Goal: Task Accomplishment & Management: Use online tool/utility

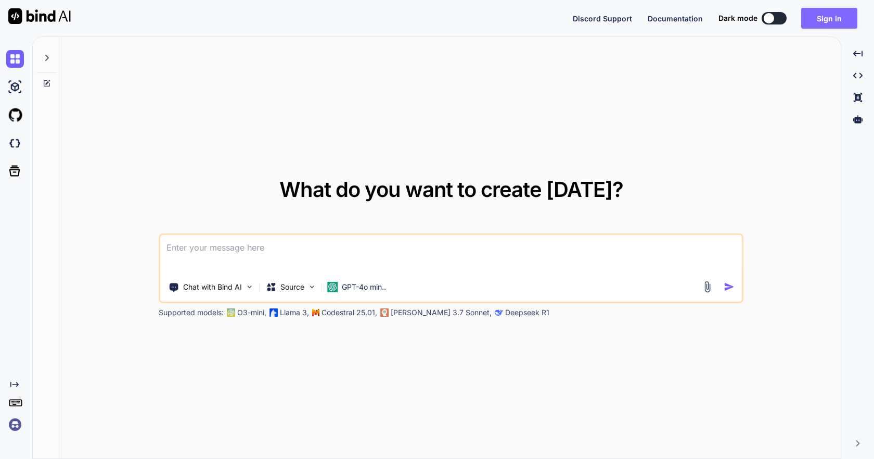
click at [841, 20] on button "Sign in" at bounding box center [830, 18] width 56 height 21
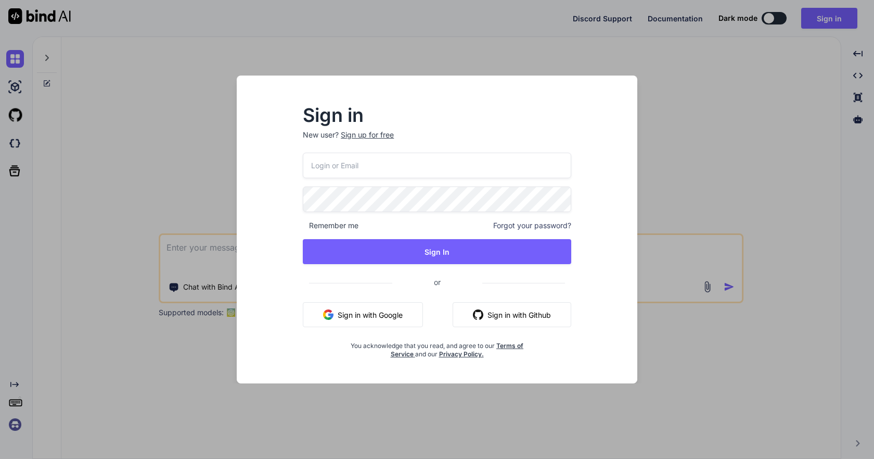
click at [345, 164] on input "email" at bounding box center [437, 166] width 269 height 26
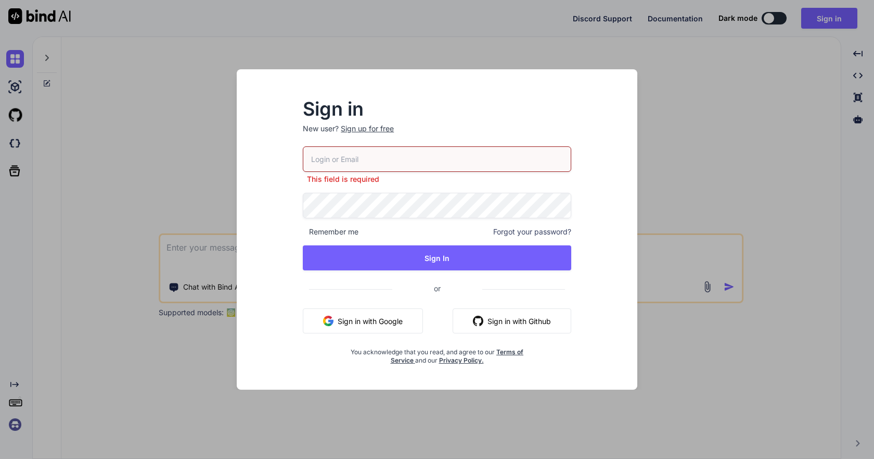
paste input "[EMAIL_ADDRESS][DOMAIN_NAME]"
type input "[EMAIL_ADDRESS][DOMAIN_NAME]"
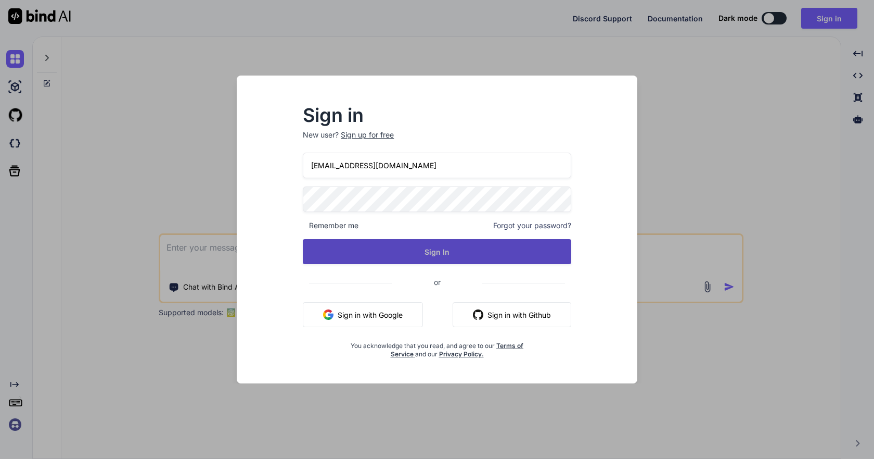
drag, startPoint x: 302, startPoint y: 224, endPoint x: 333, endPoint y: 240, distance: 34.7
click at [302, 224] on div "Sign in New user? Sign up for free [EMAIL_ADDRESS][DOMAIN_NAME] Remember me For…" at bounding box center [437, 232] width 302 height 251
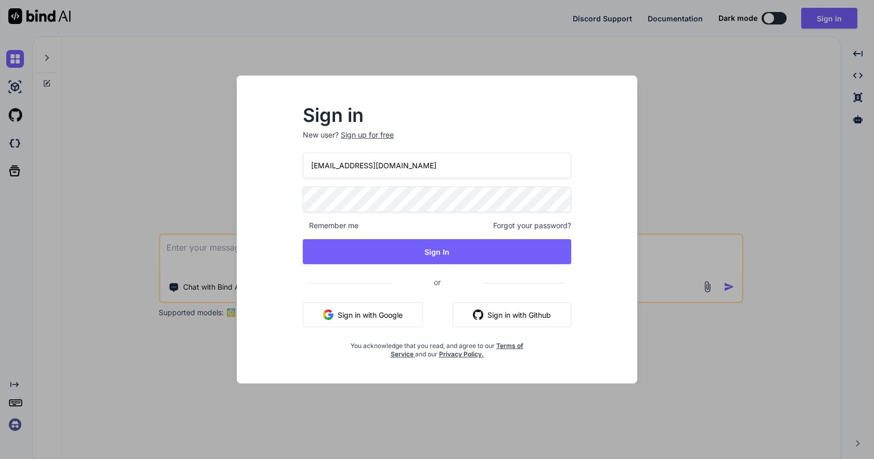
click at [309, 225] on span "Remember me" at bounding box center [331, 225] width 56 height 10
click at [305, 225] on span "Remember me" at bounding box center [331, 225] width 56 height 10
click at [300, 220] on div "Sign in New user? Sign up for free [EMAIL_ADDRESS][DOMAIN_NAME] Remember me For…" at bounding box center [437, 232] width 302 height 251
drag, startPoint x: 301, startPoint y: 220, endPoint x: 308, endPoint y: 223, distance: 7.2
click at [303, 221] on div "Sign in New user? Sign up for free [EMAIL_ADDRESS][DOMAIN_NAME] Remember me For…" at bounding box center [437, 232] width 302 height 251
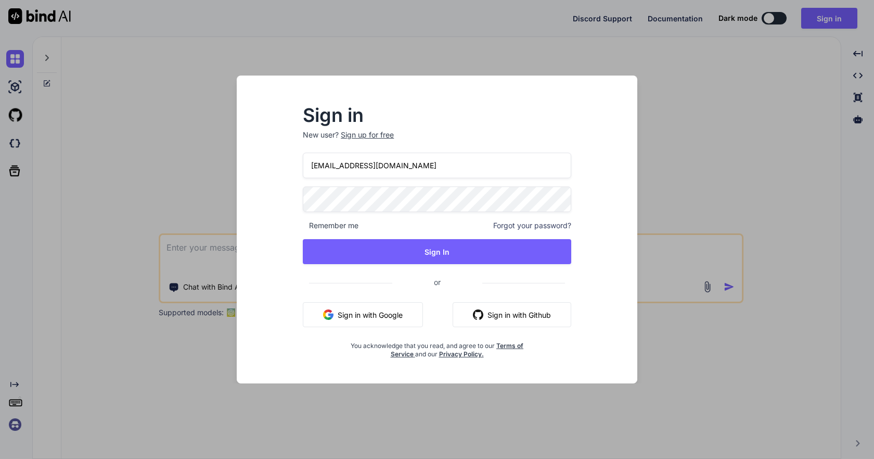
click at [309, 223] on span "Remember me" at bounding box center [331, 225] width 56 height 10
click at [322, 226] on span "Remember me" at bounding box center [331, 225] width 56 height 10
click at [345, 226] on span "Remember me" at bounding box center [331, 225] width 56 height 10
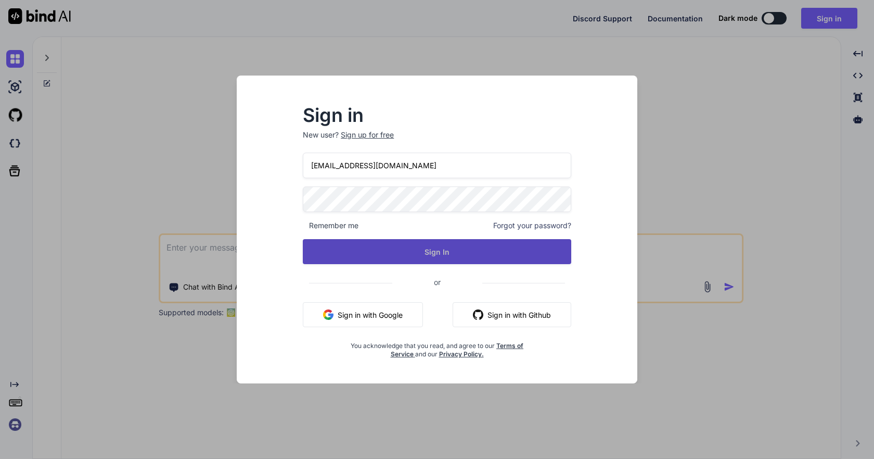
click at [347, 248] on button "Sign In" at bounding box center [437, 251] width 269 height 25
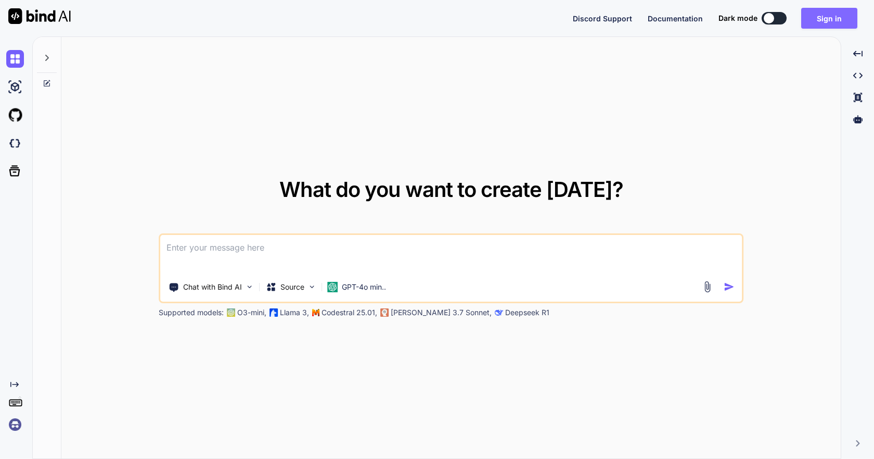
click at [834, 14] on button "Sign in" at bounding box center [830, 18] width 56 height 21
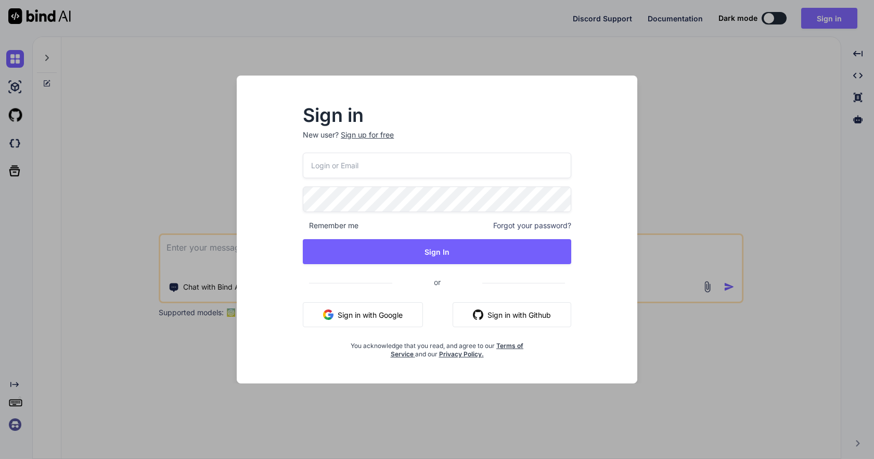
type input "[EMAIL_ADDRESS][DOMAIN_NAME]"
click at [290, 227] on div "Sign in New user? Sign up for free [EMAIL_ADDRESS][DOMAIN_NAME] Remember me For…" at bounding box center [437, 232] width 302 height 251
drag, startPoint x: 285, startPoint y: 225, endPoint x: 250, endPoint y: 226, distance: 34.9
click at [283, 225] on div "Sign in New user? Sign up for free [EMAIL_ADDRESS][DOMAIN_NAME] Remember me For…" at bounding box center [437, 238] width 384 height 289
click at [250, 226] on div "Sign in New user? Sign up for free [EMAIL_ADDRESS][DOMAIN_NAME] Remember me For…" at bounding box center [437, 238] width 384 height 289
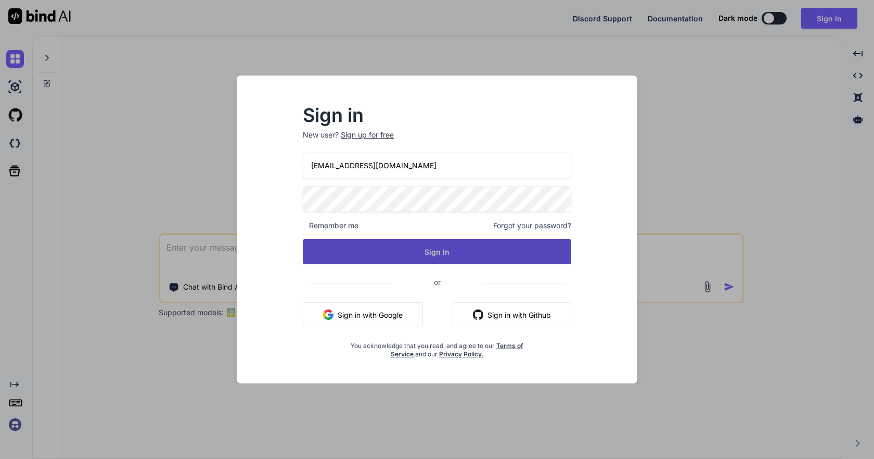
click at [338, 250] on button "Sign In" at bounding box center [437, 251] width 269 height 25
click at [436, 253] on button "Sign In" at bounding box center [437, 251] width 269 height 25
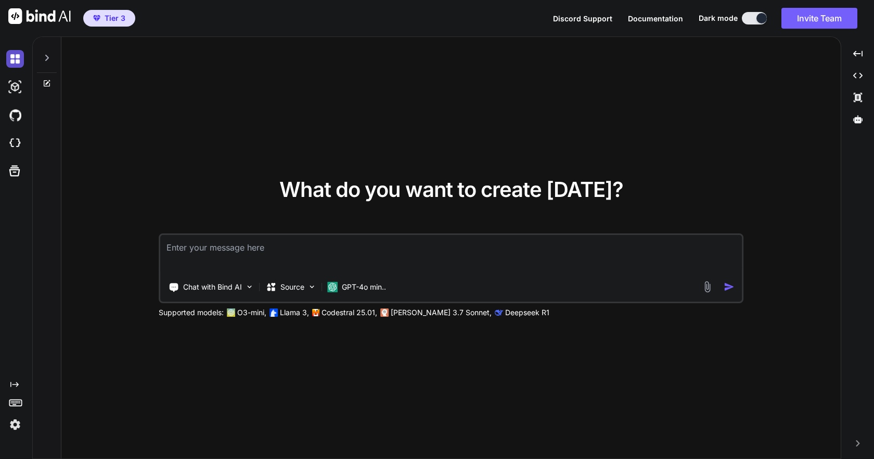
click at [16, 58] on img at bounding box center [15, 59] width 18 height 18
click at [9, 58] on img at bounding box center [15, 59] width 18 height 18
click at [46, 55] on icon at bounding box center [47, 58] width 8 height 8
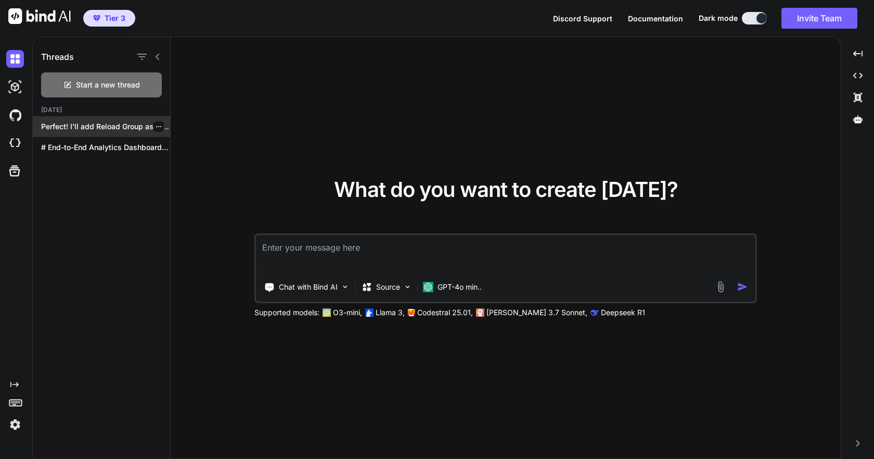
click at [91, 124] on p "Perfect! I'll add Reload Group as the..." at bounding box center [105, 126] width 129 height 10
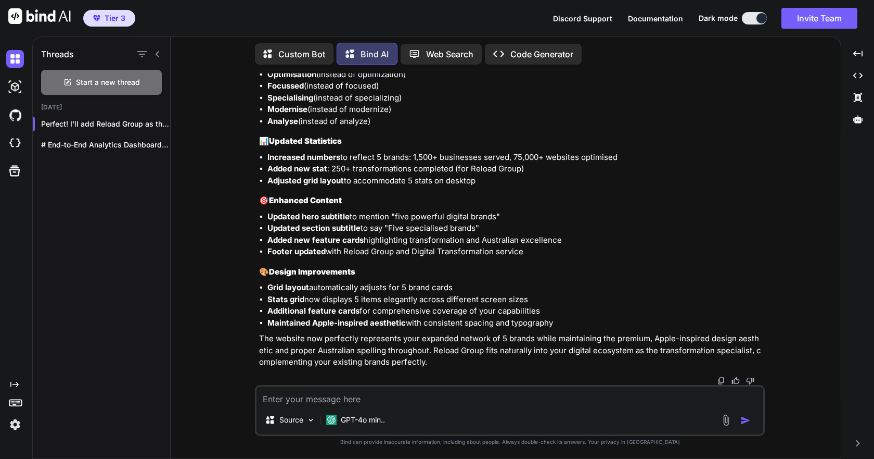
scroll to position [24153, 0]
click at [856, 74] on icon "Created with Pixso." at bounding box center [858, 75] width 9 height 9
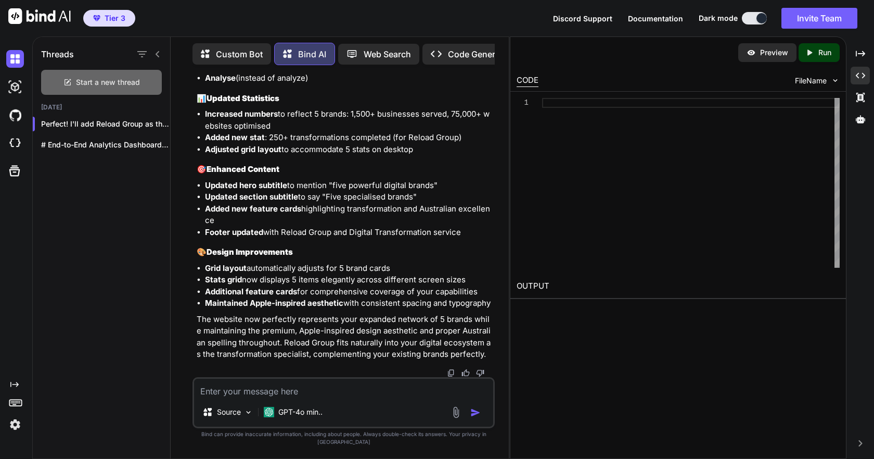
click at [122, 84] on span "Start a new thread" at bounding box center [108, 82] width 64 height 10
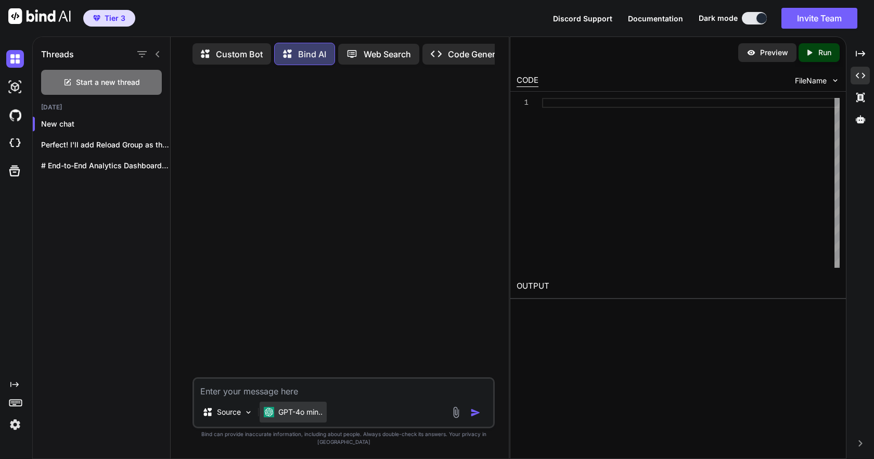
click at [320, 417] on p "GPT-4o min.." at bounding box center [300, 411] width 44 height 10
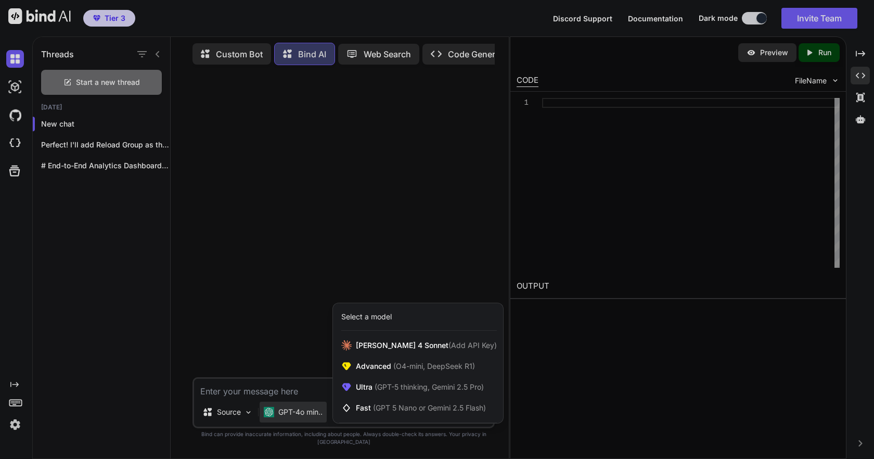
click at [301, 354] on div at bounding box center [437, 229] width 874 height 459
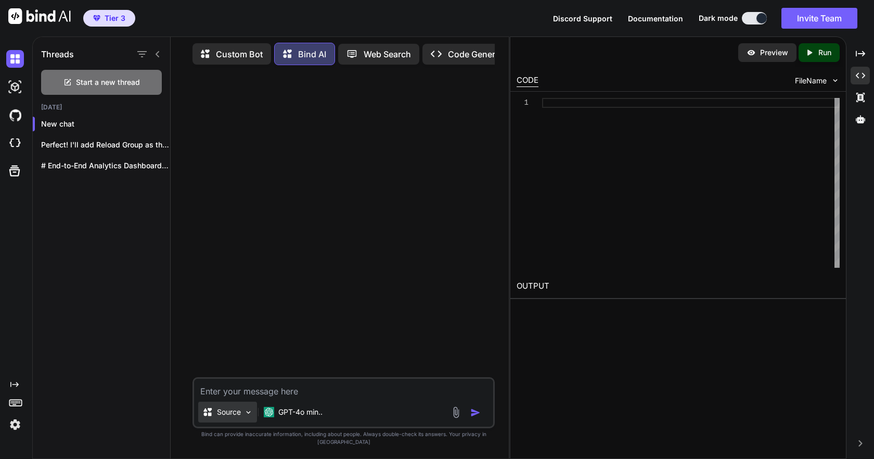
click at [251, 416] on img at bounding box center [248, 412] width 9 height 9
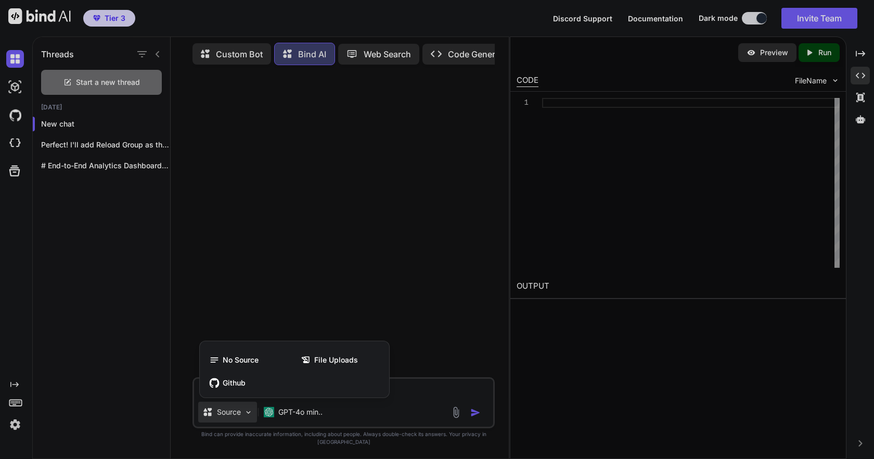
click at [305, 324] on div at bounding box center [437, 229] width 874 height 459
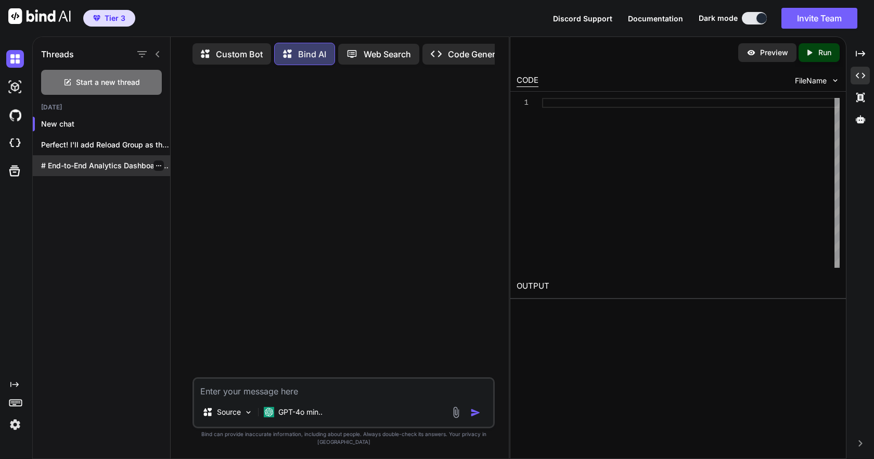
click at [106, 160] on p "# End-to-End Analytics Dashboard Build Plan ##..." at bounding box center [105, 165] width 129 height 10
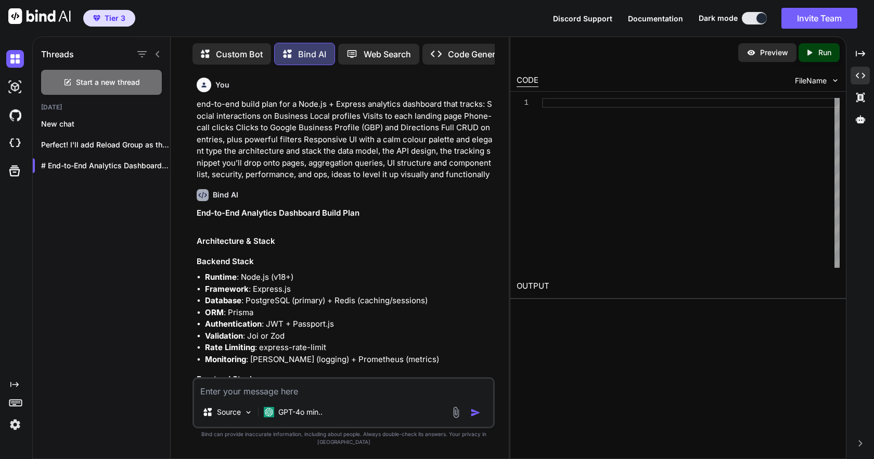
click at [821, 54] on p "Run" at bounding box center [825, 52] width 13 height 10
click at [763, 49] on p "Preview" at bounding box center [774, 52] width 28 height 10
drag, startPoint x: 541, startPoint y: 319, endPoint x: 576, endPoint y: 222, distance: 103.4
click at [542, 320] on div "Preview Created with Pixso. Run CODE FileName 1 OUTPUT" at bounding box center [678, 247] width 337 height 422
click at [582, 170] on div at bounding box center [691, 183] width 298 height 170
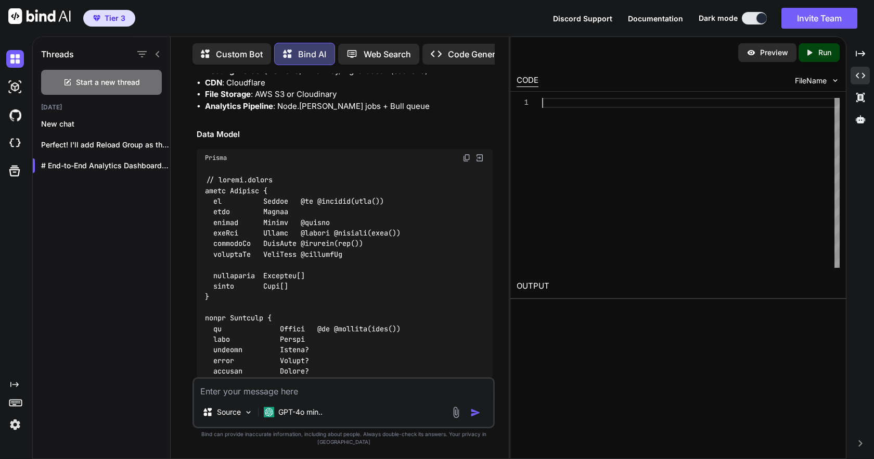
scroll to position [416, 0]
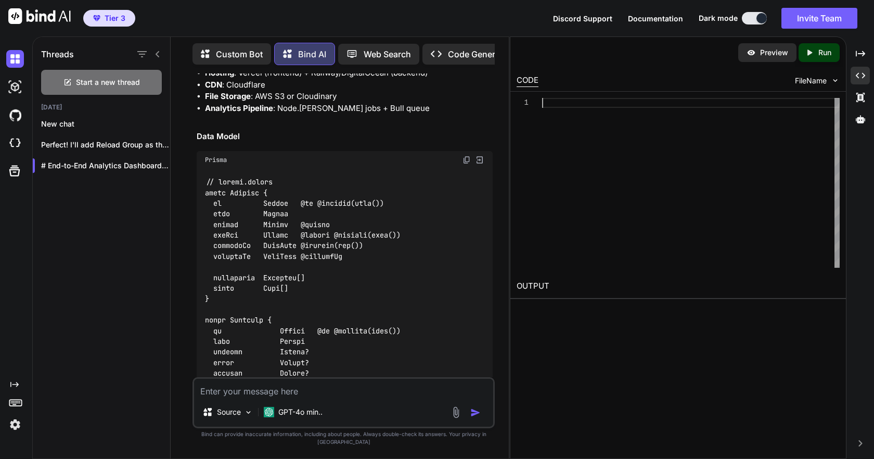
click at [467, 53] on p "Code Generator" at bounding box center [479, 54] width 63 height 12
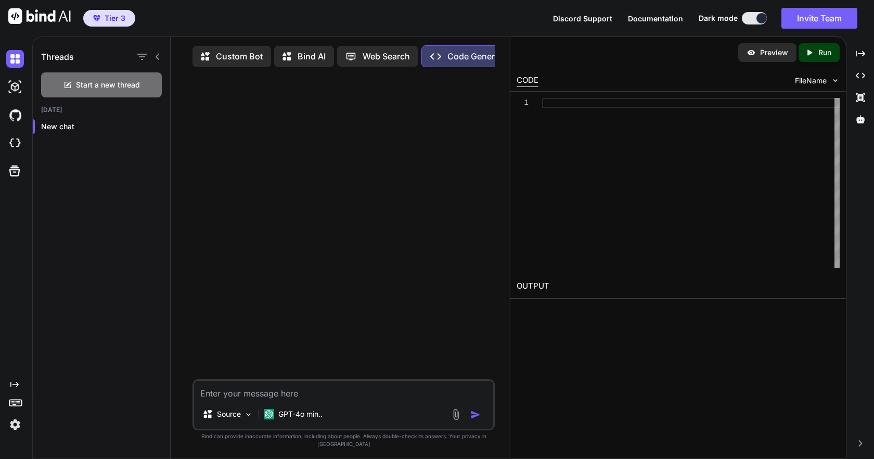
click at [460, 54] on p "Code Generator" at bounding box center [479, 56] width 63 height 12
click at [270, 57] on icon at bounding box center [265, 56] width 15 height 13
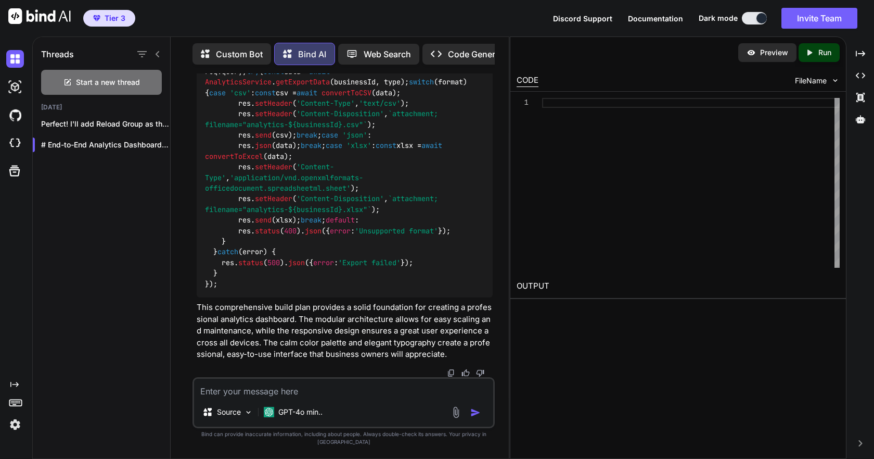
scroll to position [13866, 0]
click at [656, 17] on span "Documentation" at bounding box center [655, 18] width 55 height 9
click at [83, 81] on span "Start a new thread" at bounding box center [108, 82] width 64 height 10
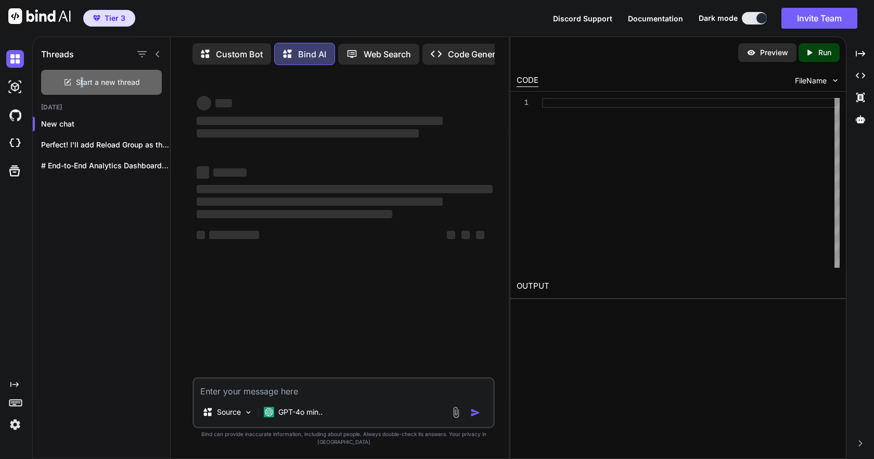
scroll to position [0, 0]
click at [244, 416] on div "Source" at bounding box center [227, 411] width 59 height 21
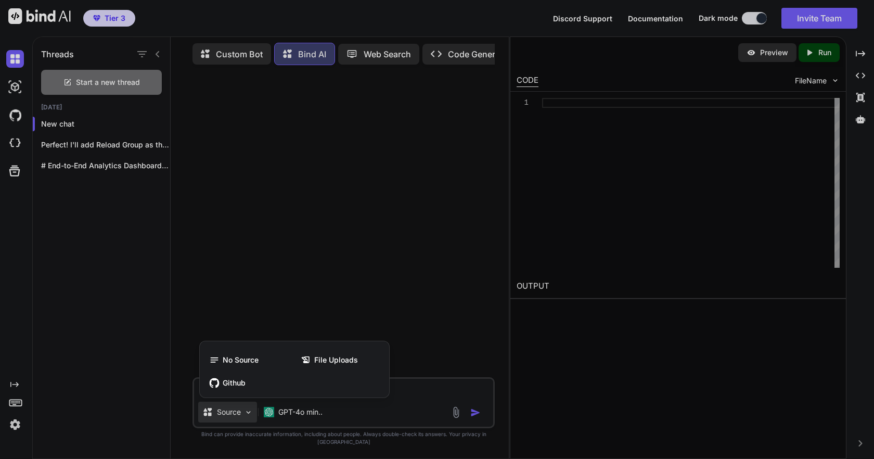
click at [244, 416] on div at bounding box center [437, 229] width 874 height 459
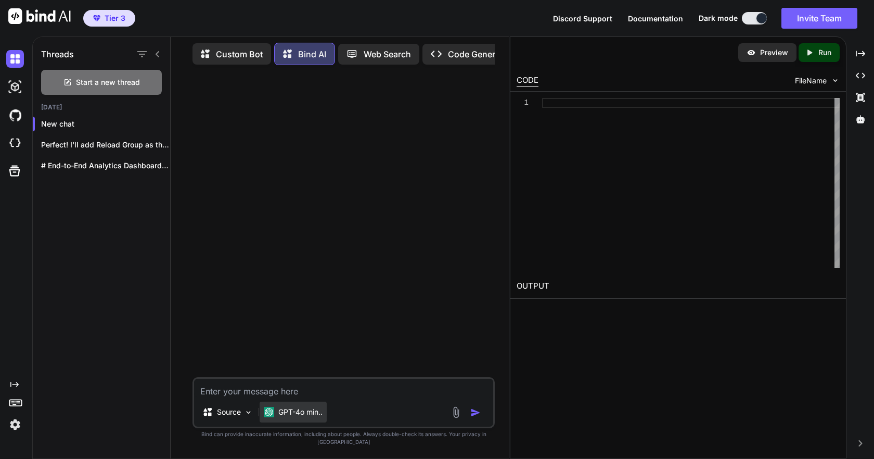
click at [285, 417] on p "GPT-4o min.." at bounding box center [300, 411] width 44 height 10
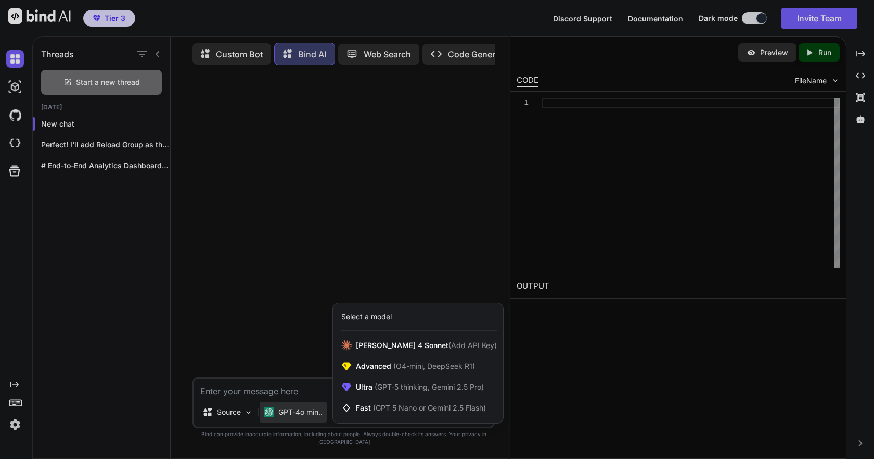
click at [285, 424] on div at bounding box center [437, 229] width 874 height 459
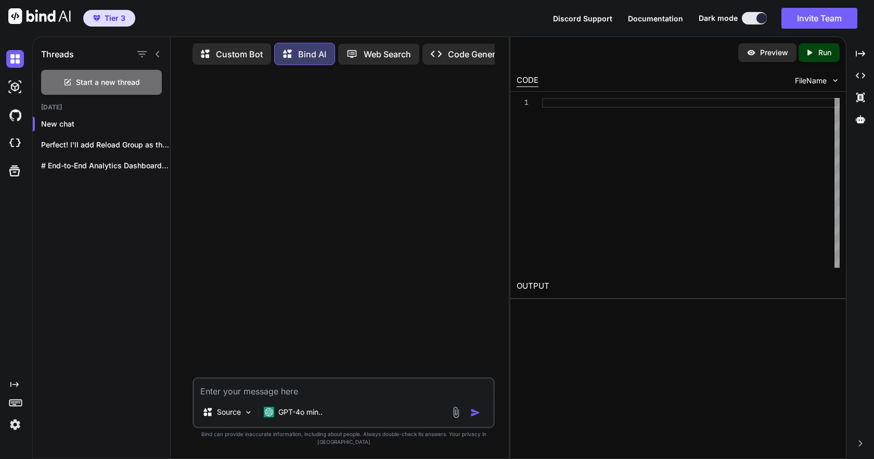
click at [749, 20] on button at bounding box center [754, 18] width 25 height 12
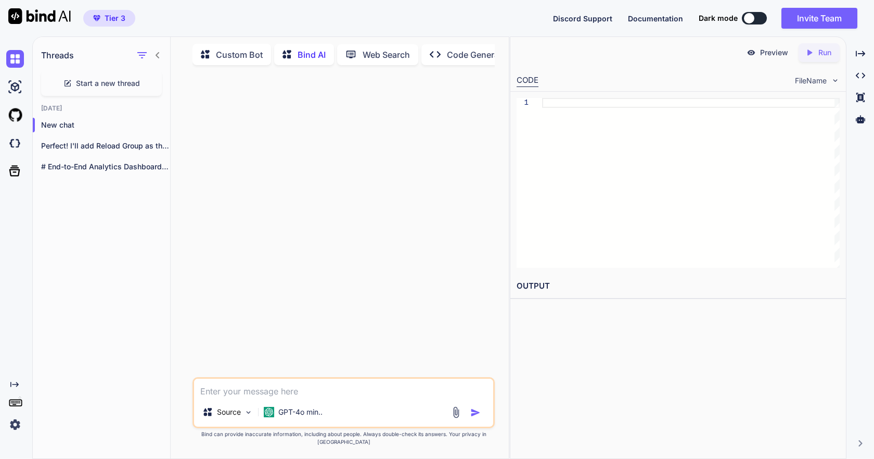
scroll to position [4, 0]
click at [837, 77] on img at bounding box center [835, 80] width 9 height 9
